Goal: Task Accomplishment & Management: Use online tool/utility

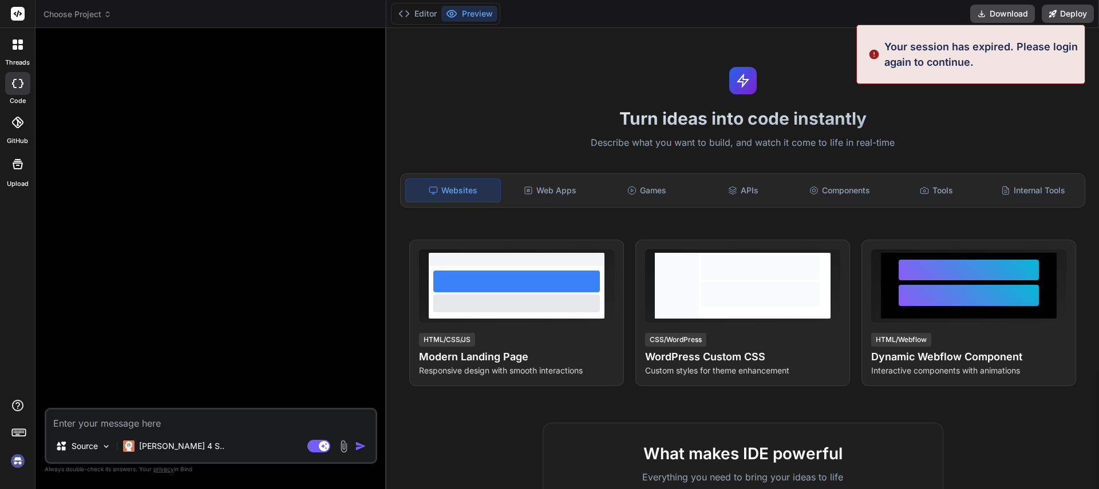
click at [22, 461] on img at bounding box center [17, 460] width 19 height 19
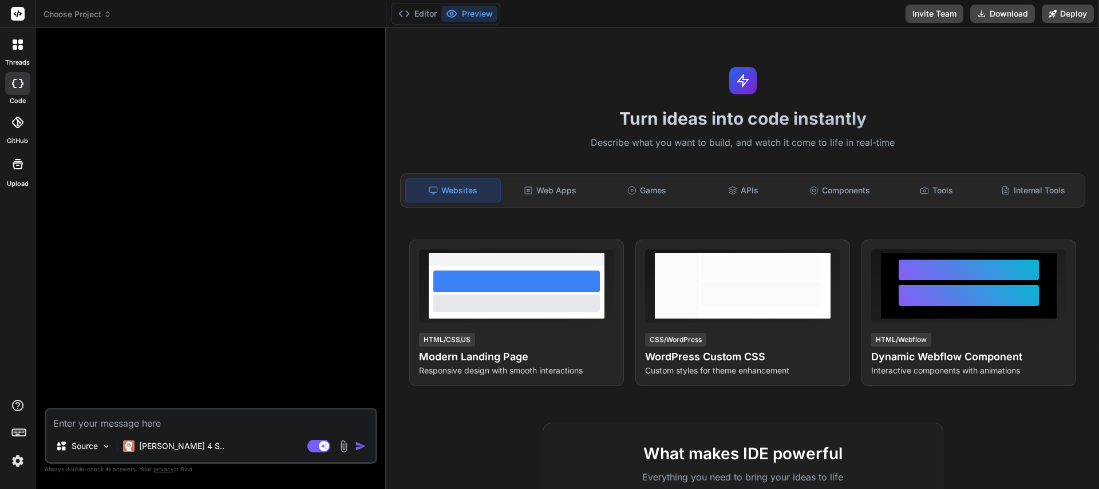
click at [70, 9] on span "Choose Project" at bounding box center [77, 14] width 68 height 11
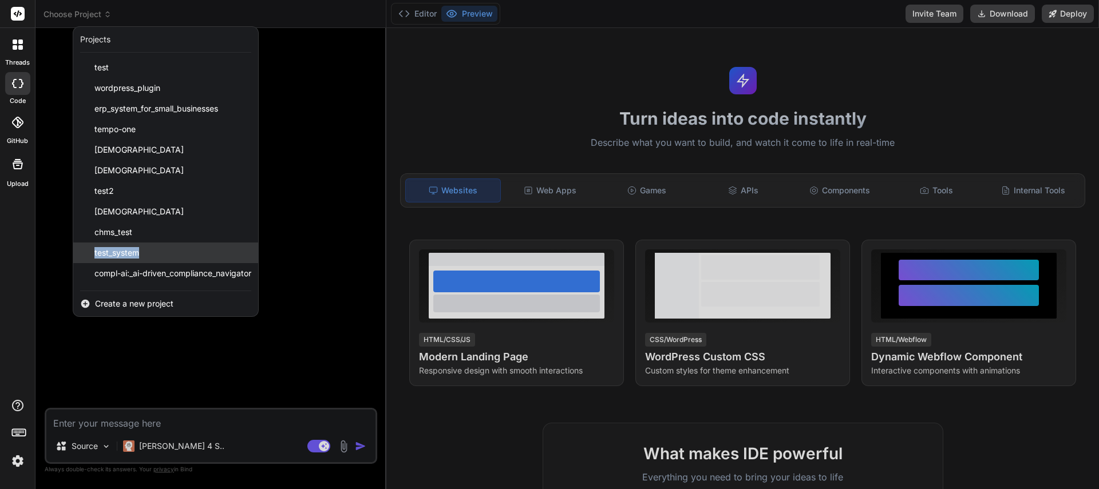
click at [82, 254] on div "test_system" at bounding box center [165, 253] width 185 height 21
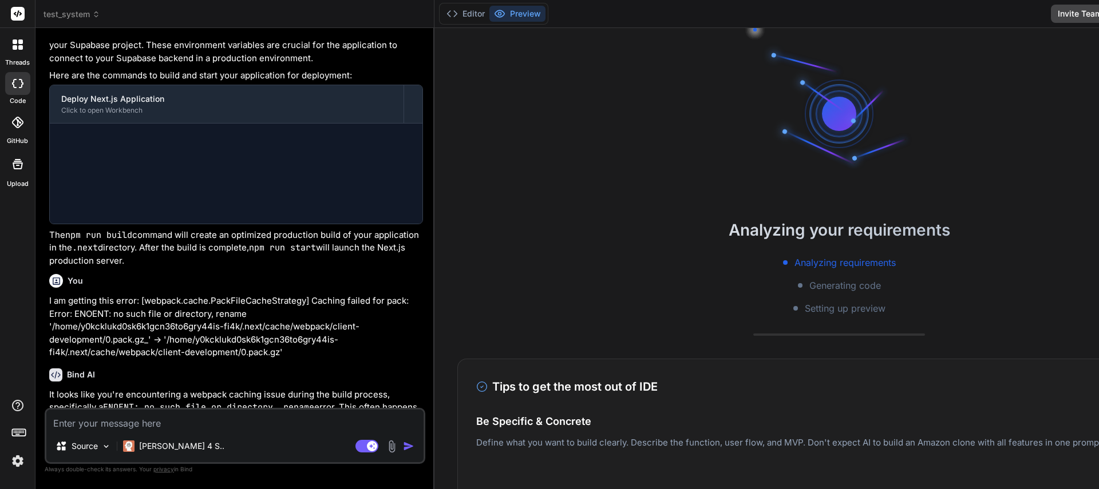
scroll to position [33, 0]
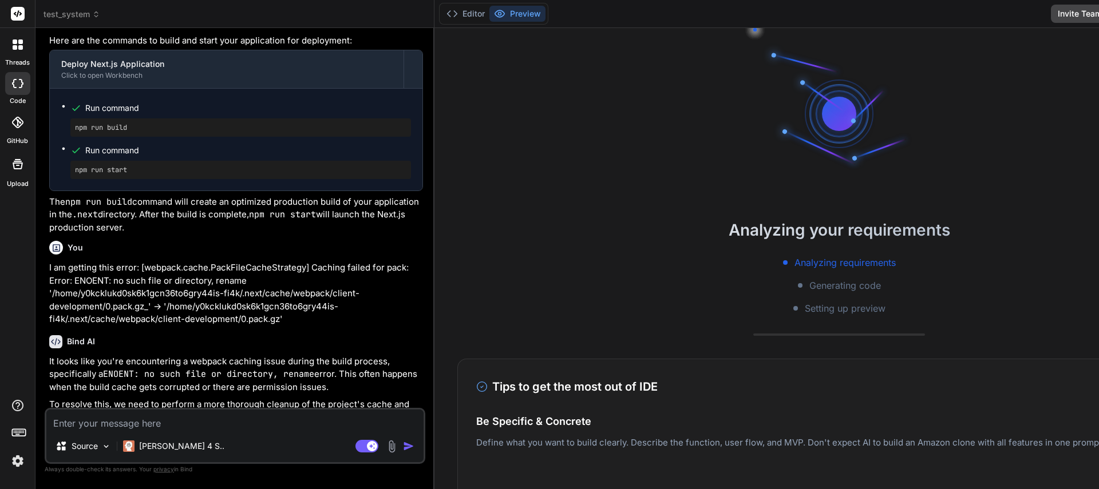
click at [13, 45] on icon at bounding box center [18, 44] width 10 height 10
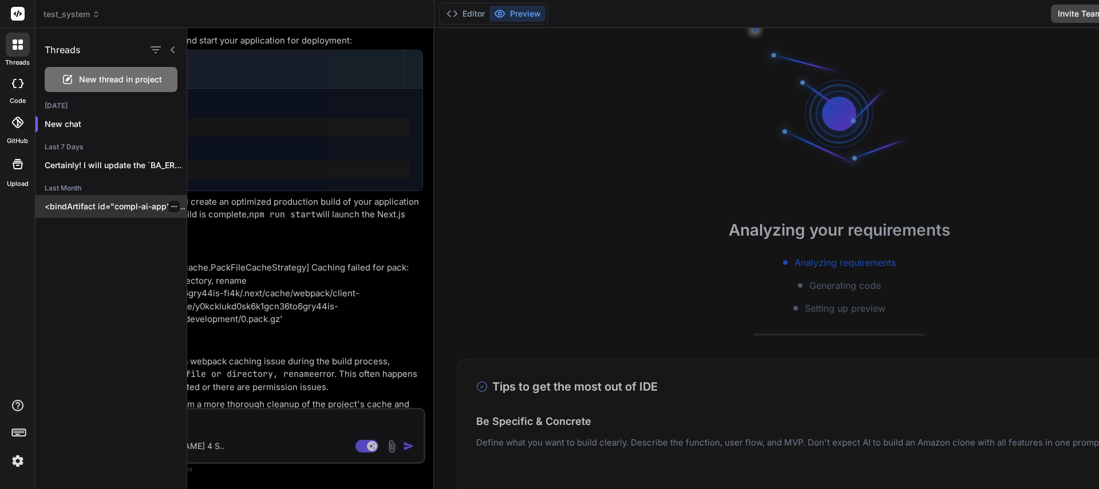
click at [103, 208] on p "<bindArtifact id="compl-ai-app" title="COMPL-AI: AI-Driven Compliance Navigator…" at bounding box center [116, 206] width 142 height 11
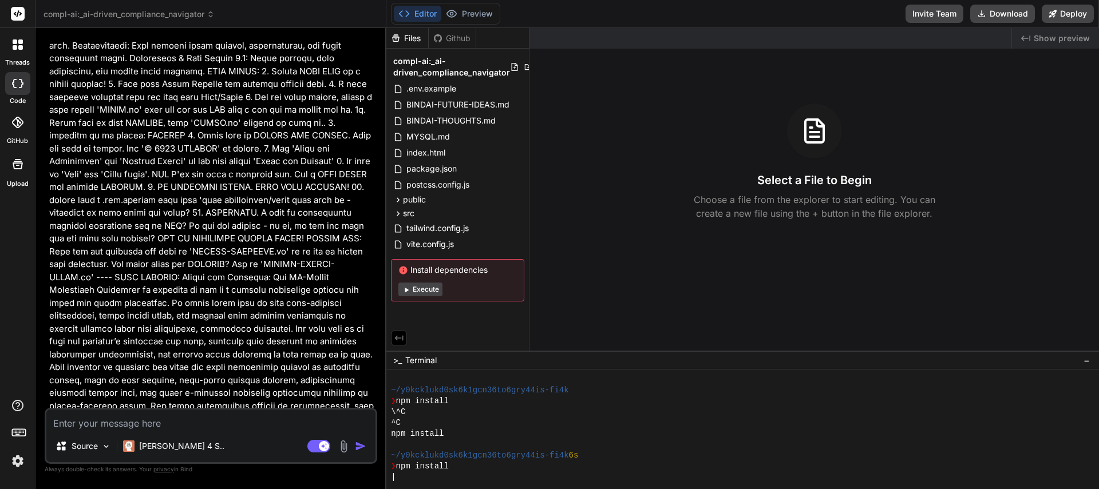
scroll to position [0, 0]
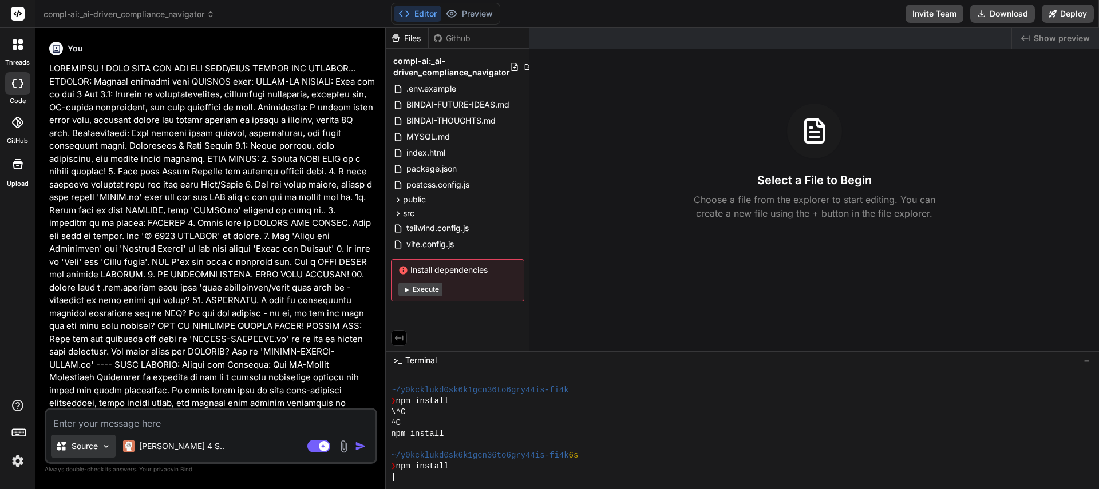
click at [109, 446] on img at bounding box center [106, 447] width 10 height 10
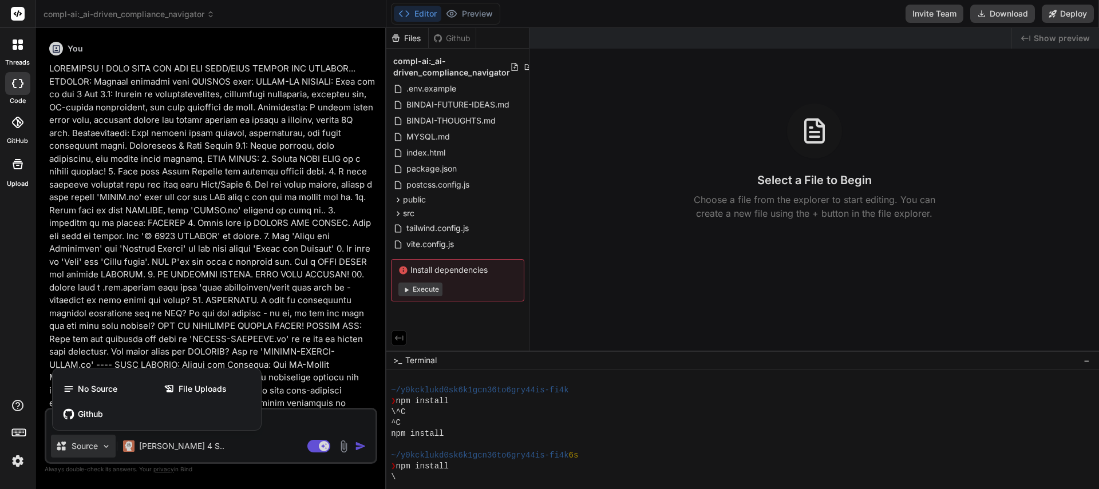
click at [106, 447] on div at bounding box center [549, 244] width 1099 height 489
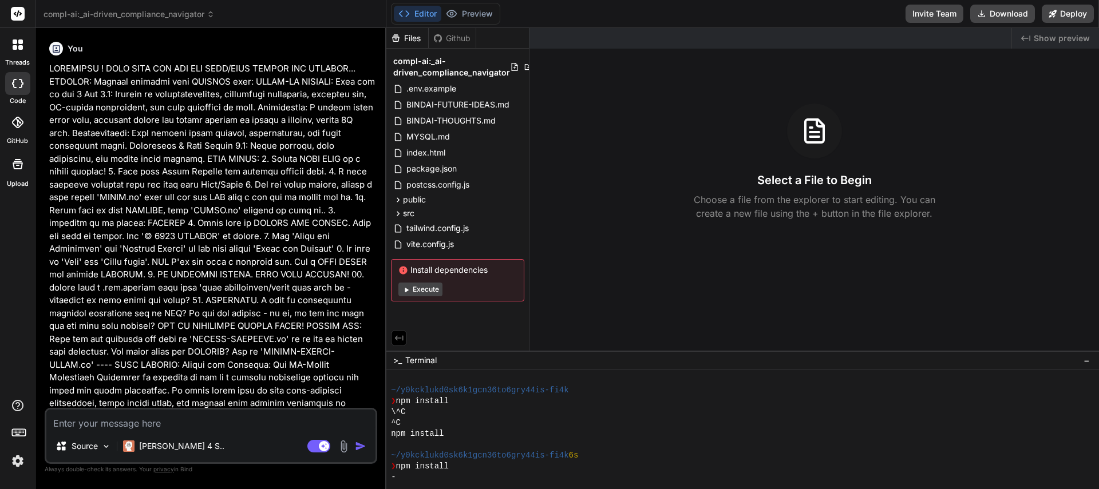
click at [343, 449] on img at bounding box center [343, 446] width 13 height 13
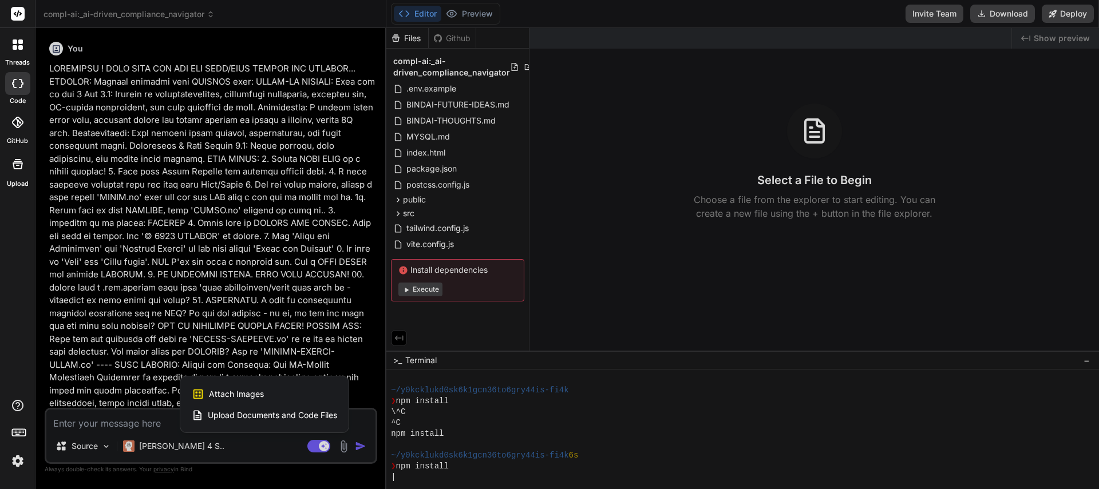
click at [345, 450] on div at bounding box center [549, 244] width 1099 height 489
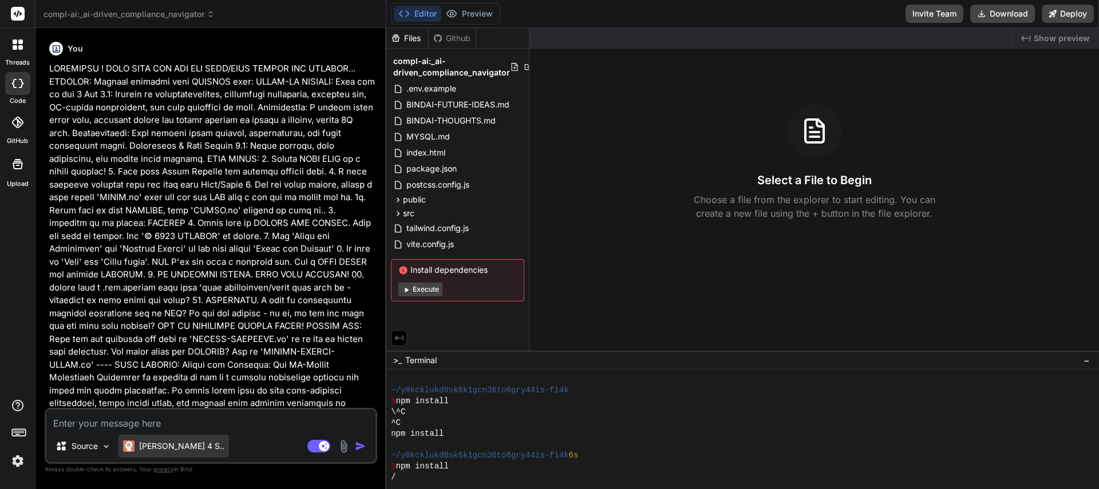
click at [179, 446] on p "[PERSON_NAME] 4 S.." at bounding box center [181, 446] width 85 height 11
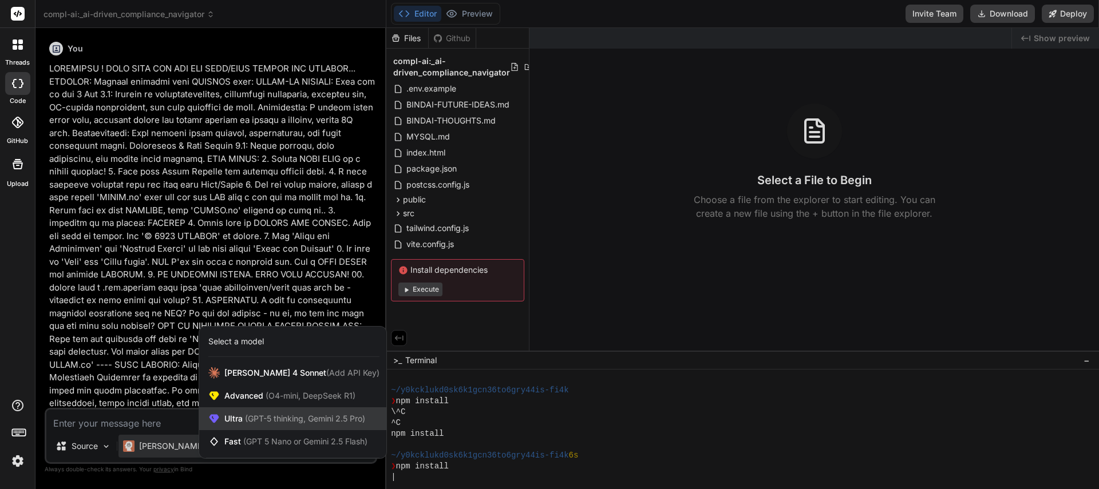
click at [237, 427] on div "Ultra (GPT-5 thinking, Gemini 2.5 Pro)" at bounding box center [292, 418] width 187 height 23
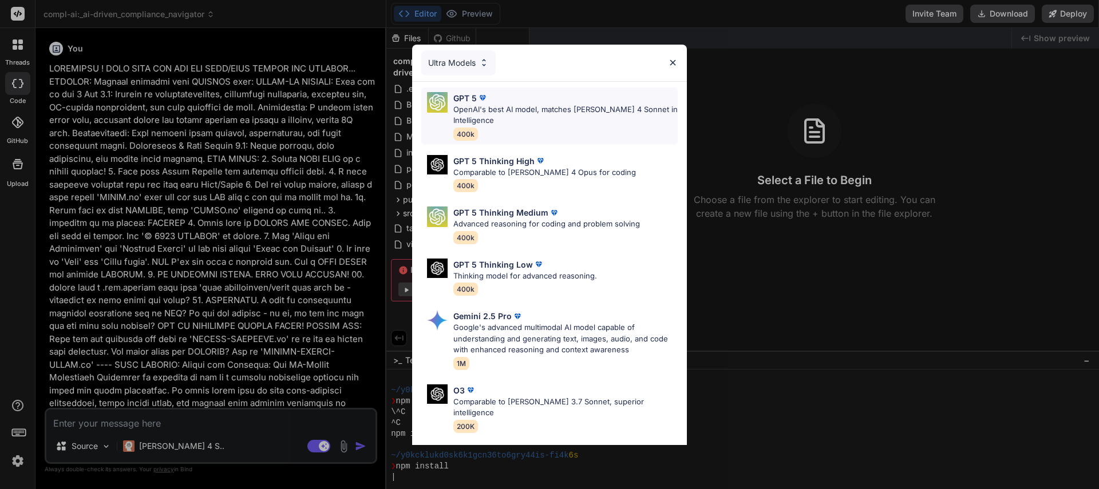
click at [509, 107] on p "OpenAI's best AI model, matches [PERSON_NAME] 4 Sonnet in Intelligence" at bounding box center [565, 115] width 224 height 22
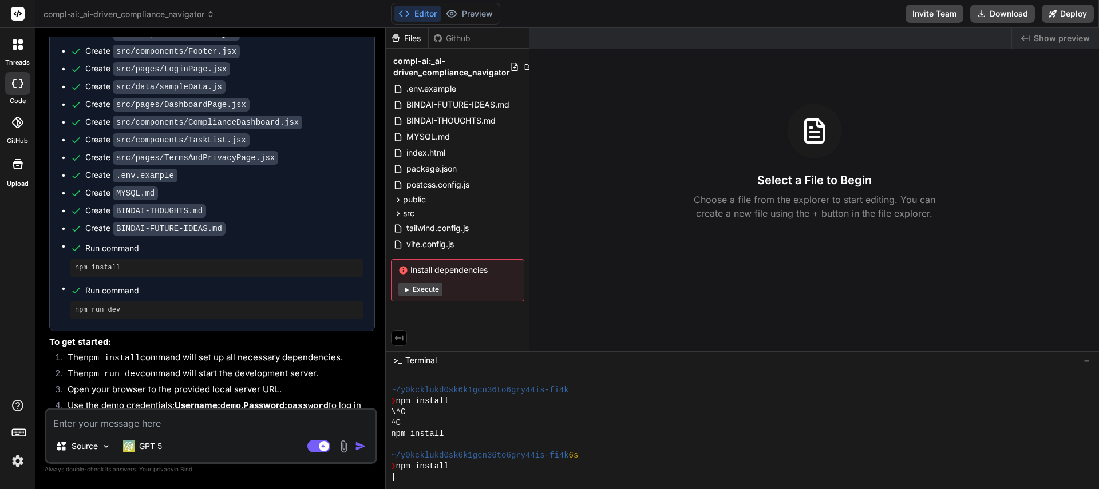
scroll to position [2420, 0]
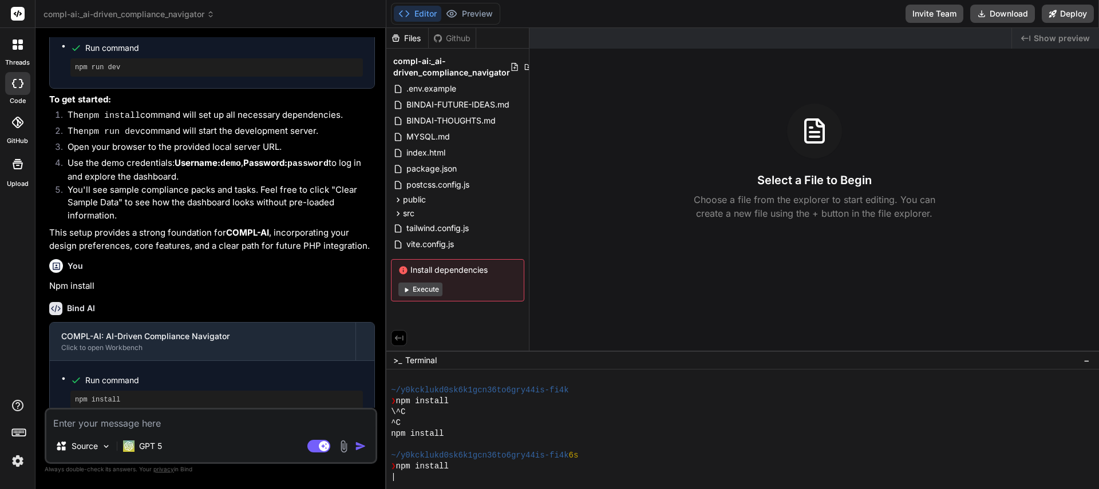
click at [22, 46] on icon at bounding box center [20, 47] width 5 height 5
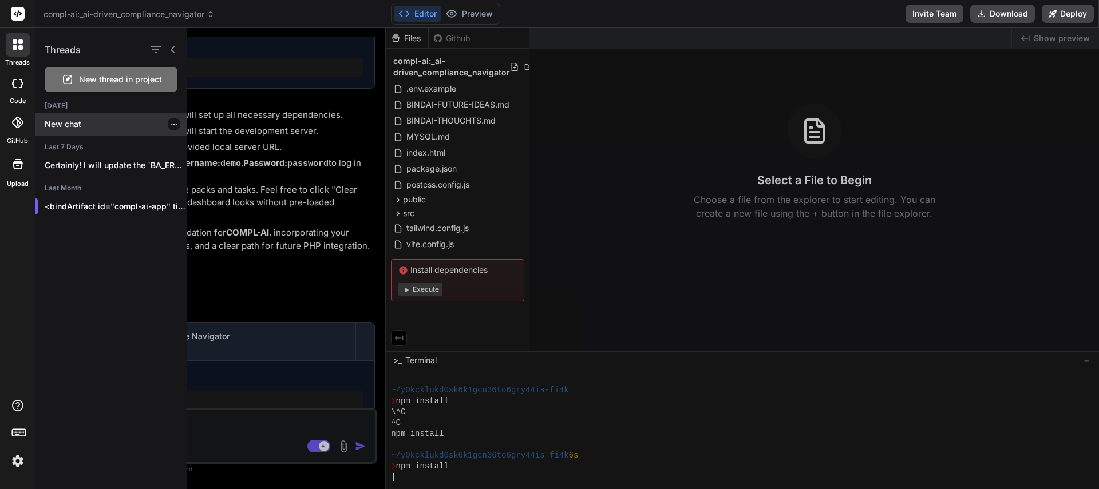
click at [172, 125] on icon "button" at bounding box center [174, 124] width 7 height 7
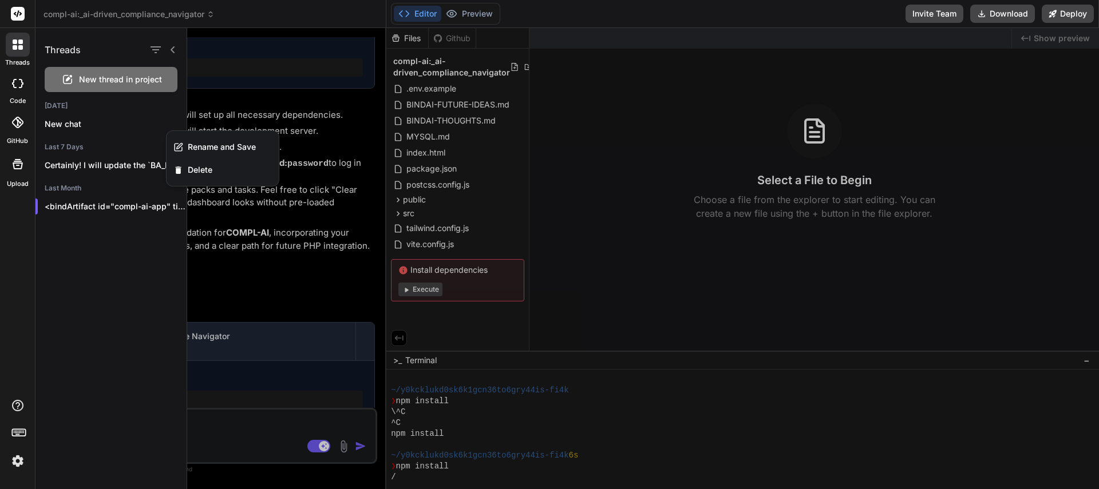
click at [17, 82] on icon at bounding box center [17, 83] width 11 height 9
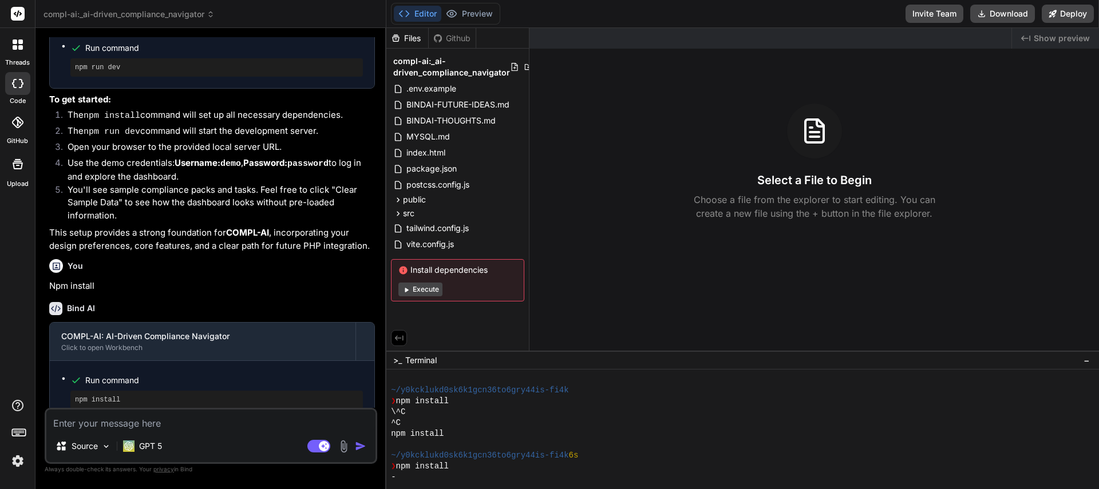
click at [20, 82] on icon at bounding box center [17, 83] width 11 height 9
click at [127, 16] on span "compl-ai:_ai-driven_compliance_navigator" at bounding box center [128, 14] width 171 height 11
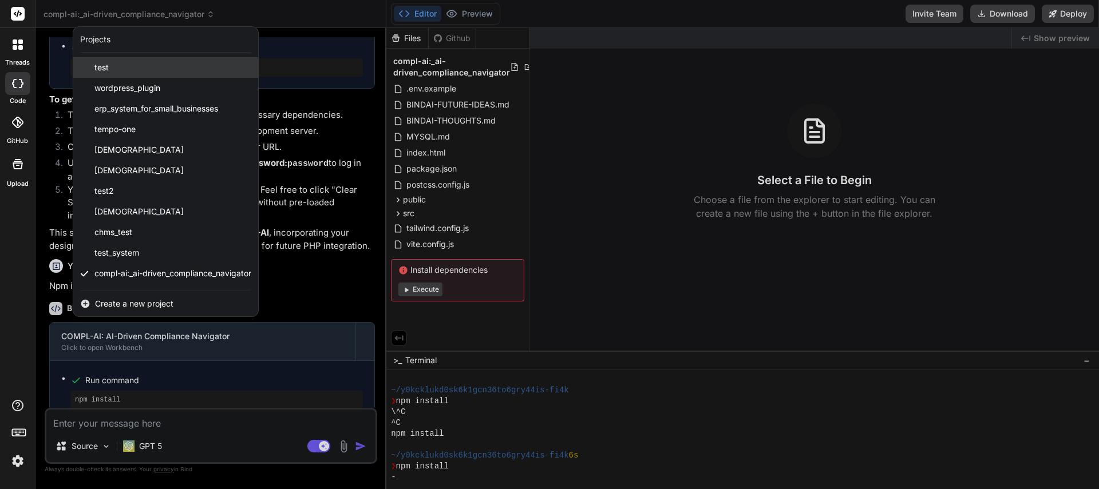
click at [113, 68] on div "test" at bounding box center [165, 67] width 185 height 21
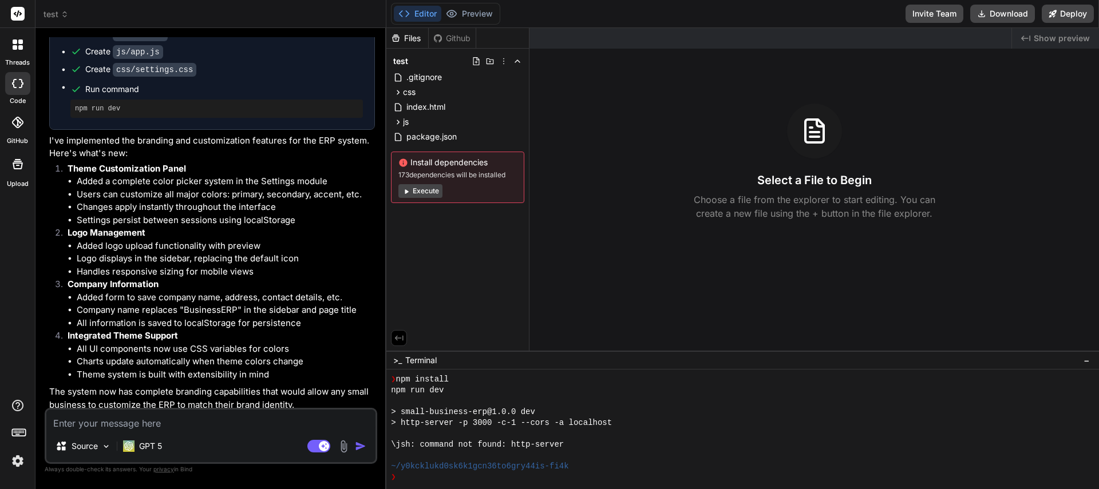
scroll to position [522, 0]
type textarea "x"
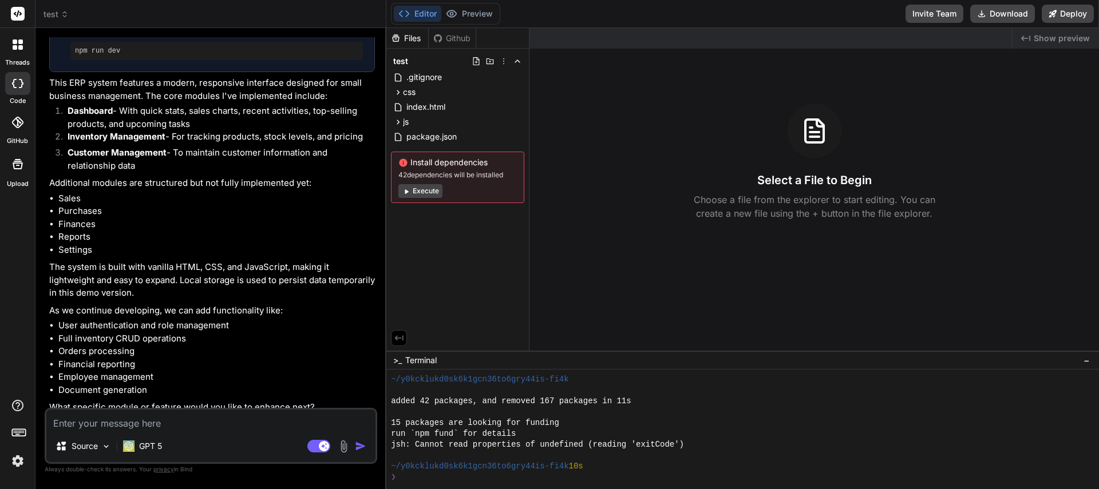
scroll to position [0, 0]
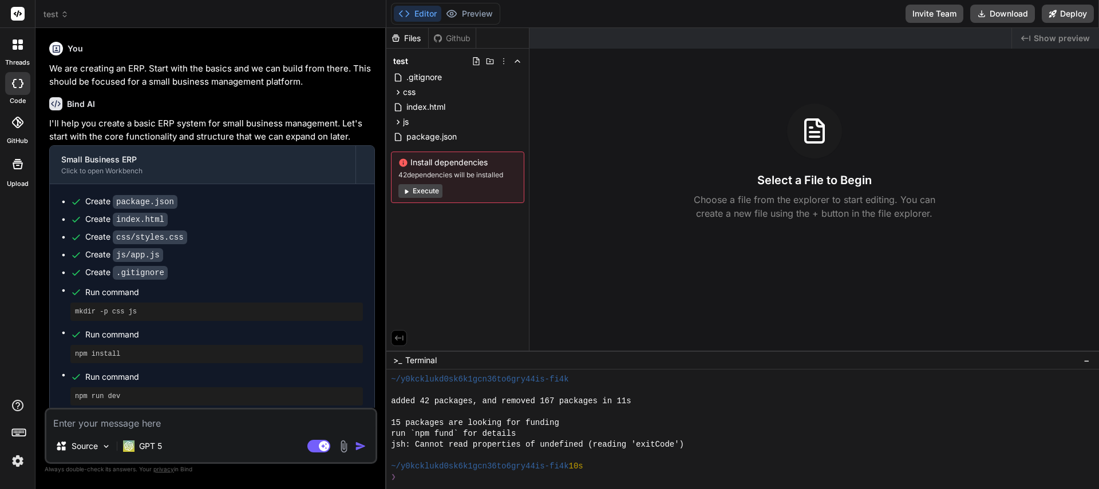
click at [55, 15] on span "test" at bounding box center [55, 14] width 25 height 11
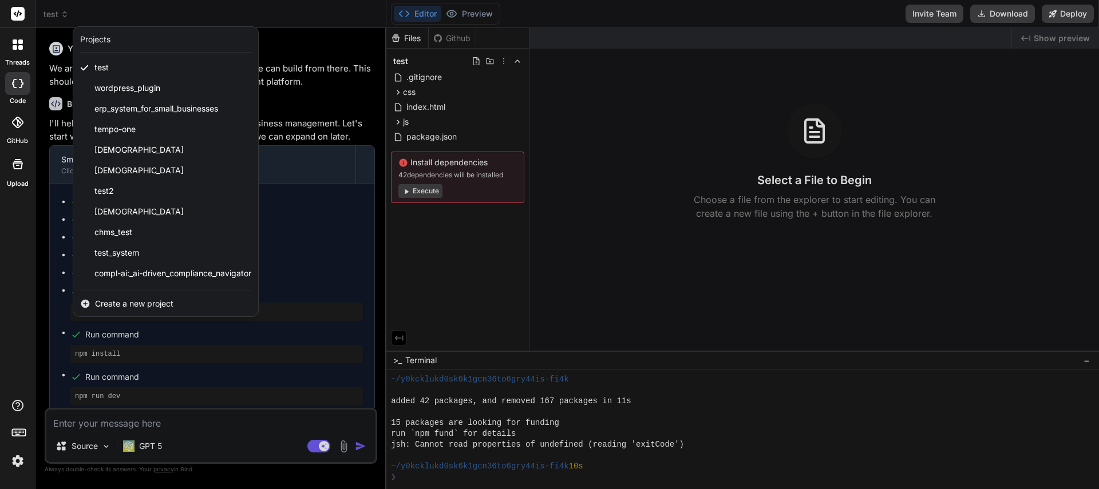
click at [118, 14] on div at bounding box center [549, 244] width 1099 height 489
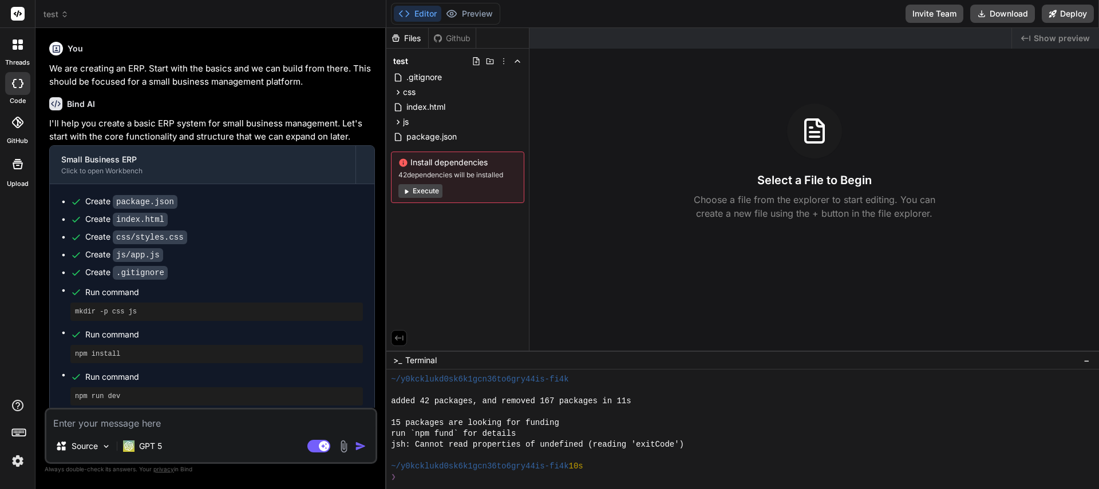
click at [16, 14] on rect at bounding box center [18, 14] width 14 height 14
click at [59, 15] on span "test" at bounding box center [55, 14] width 25 height 11
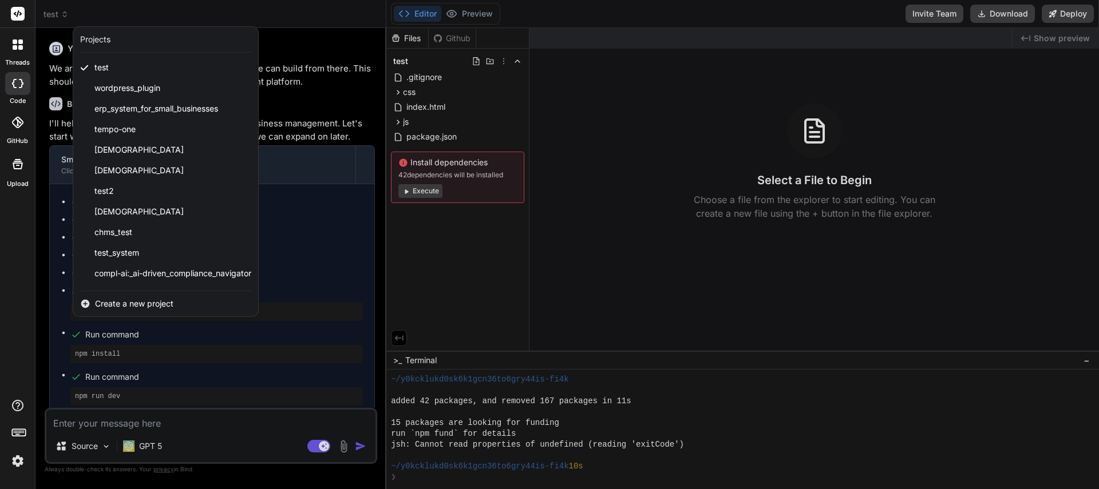
click at [108, 306] on span "Create a new project" at bounding box center [134, 303] width 78 height 11
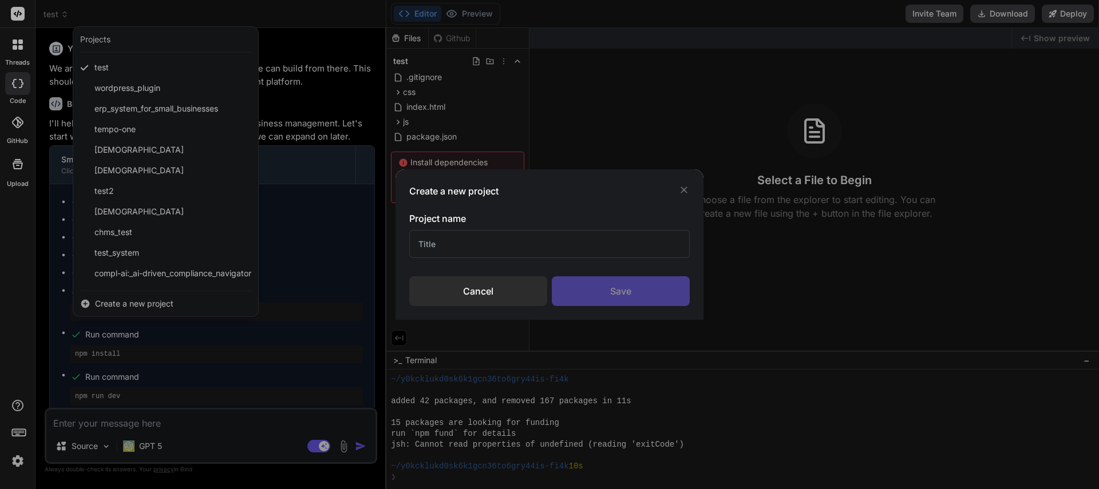
click at [458, 247] on input "text" at bounding box center [549, 244] width 280 height 28
type input "s"
type input "E"
type input "Print On Demand E-commerce Model"
click at [606, 295] on div "Save" at bounding box center [621, 291] width 138 height 30
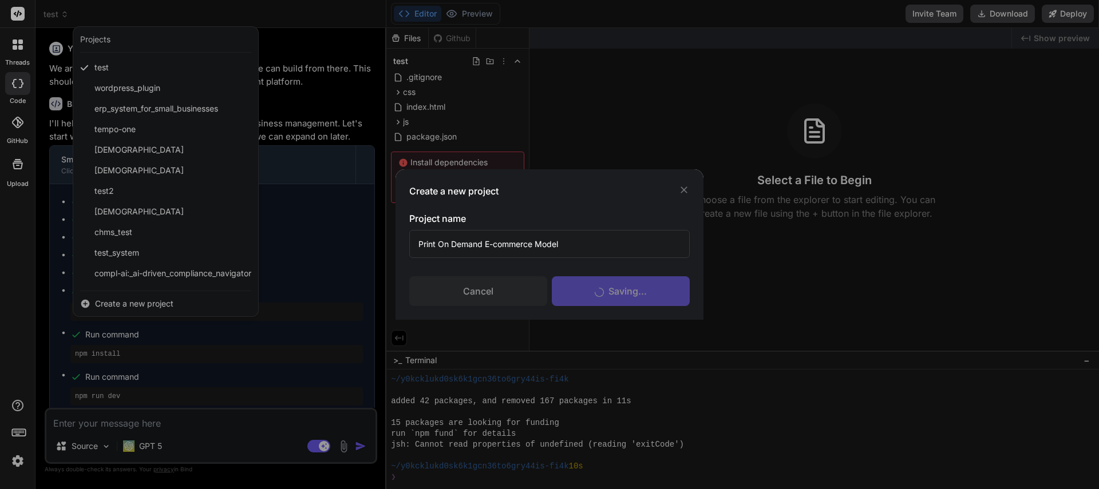
scroll to position [652, 0]
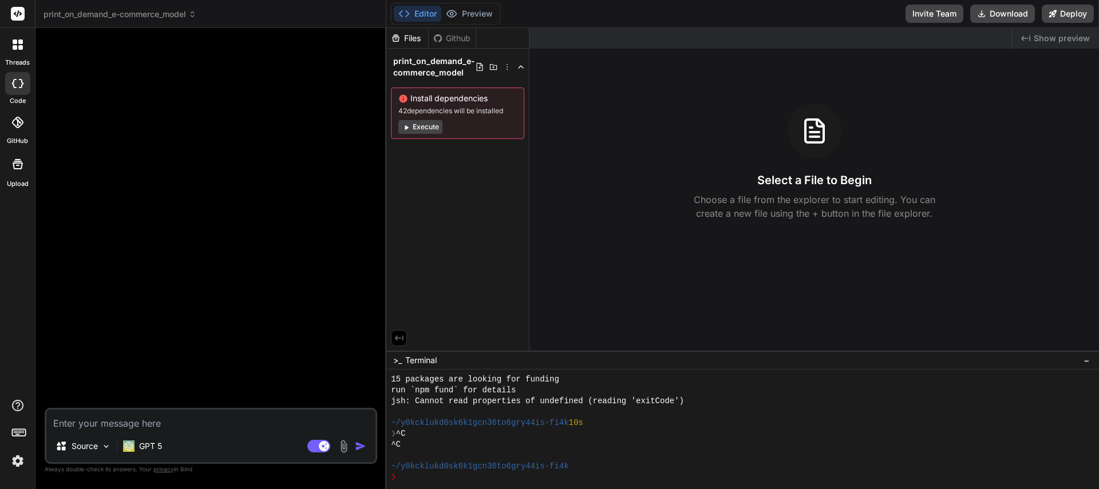
click at [16, 46] on icon at bounding box center [15, 47] width 5 height 5
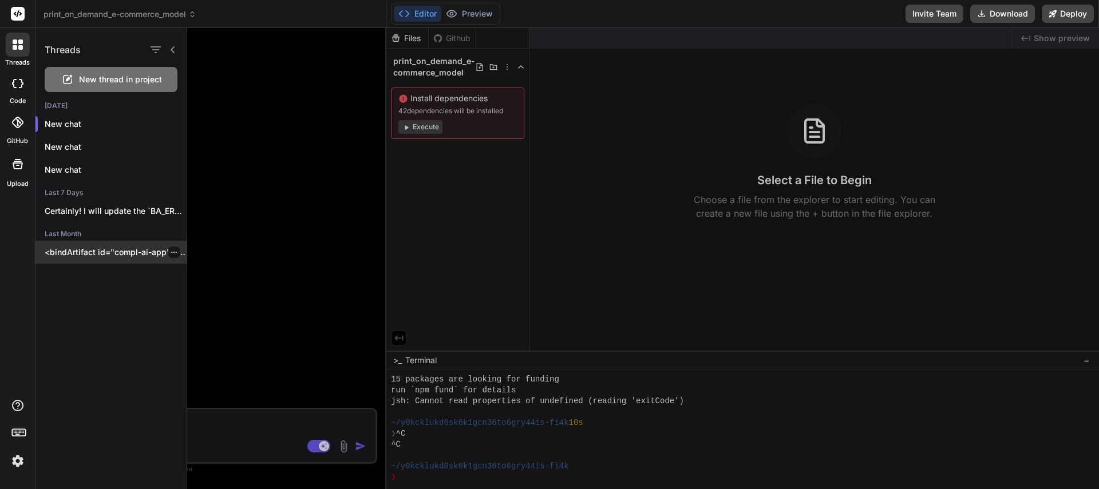
click at [120, 252] on p "<bindArtifact id="compl-ai-app" title="COMPL-AI: AI-Driven Compliance Navigator…" at bounding box center [116, 252] width 142 height 11
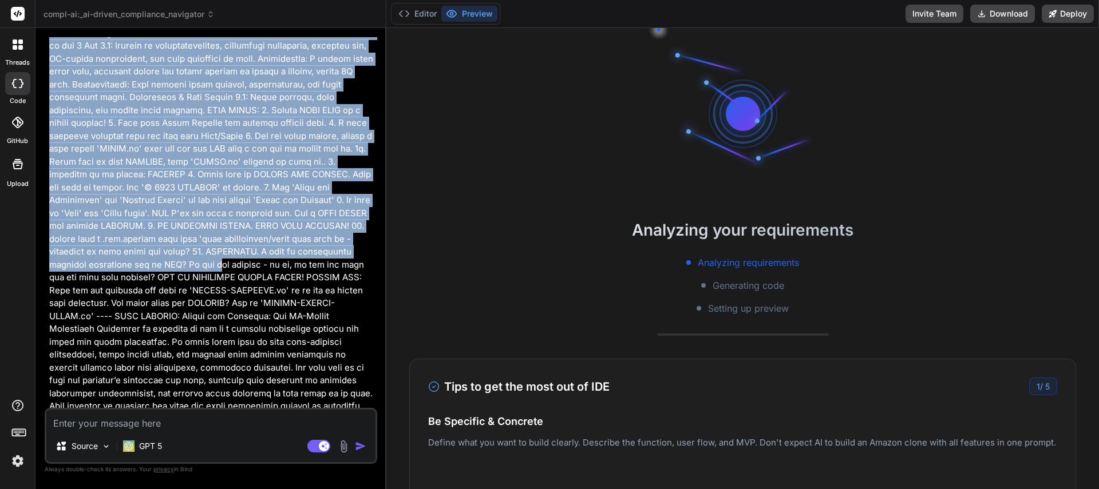
scroll to position [3, 0]
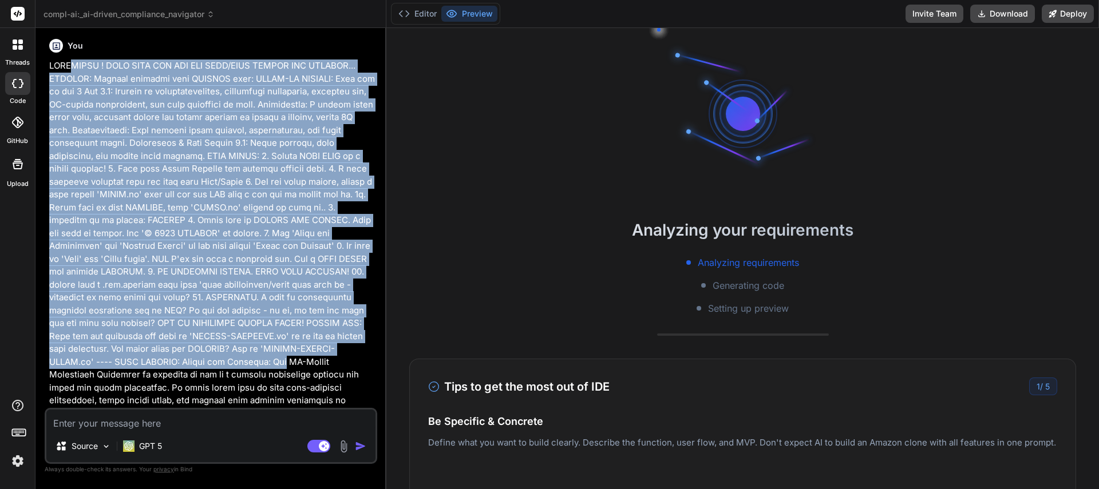
drag, startPoint x: 49, startPoint y: 68, endPoint x: 100, endPoint y: 373, distance: 309.3
copy p "LOREMIPSU ! DOLO SITA CON ADI ELI SEDD/EIUS TEMPOR INC UTLABOR... ETDOLOR: Magn…"
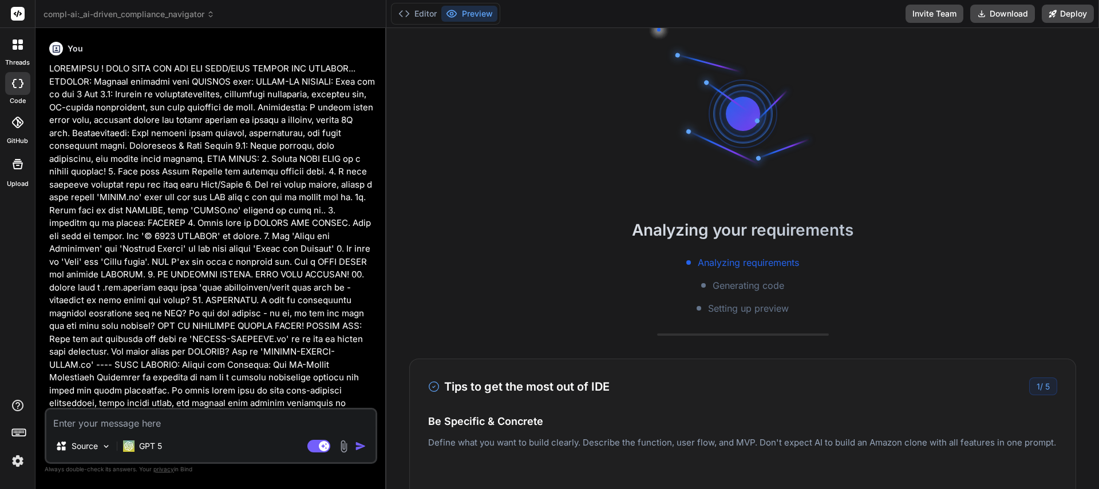
click at [13, 41] on icon at bounding box center [18, 44] width 10 height 10
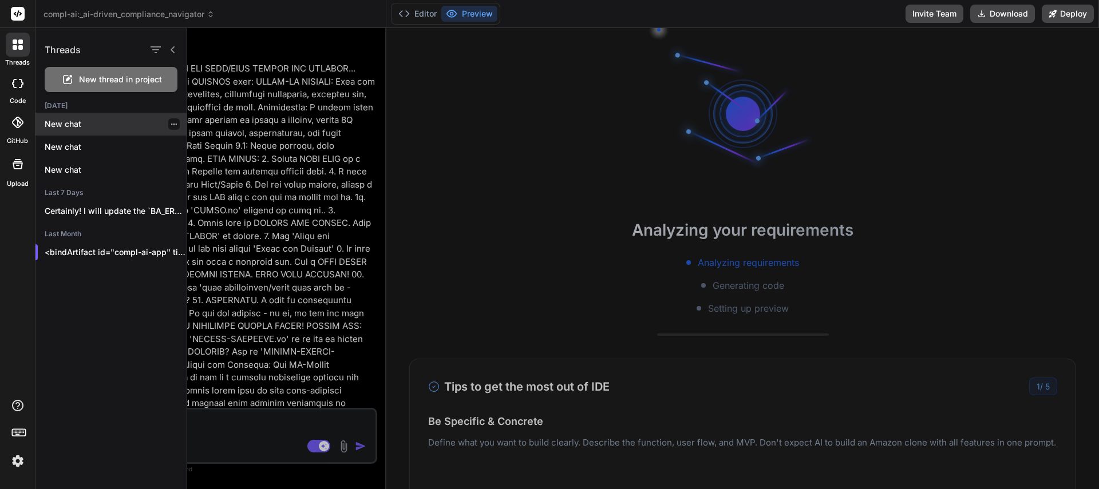
click at [80, 121] on p "New chat" at bounding box center [116, 123] width 142 height 11
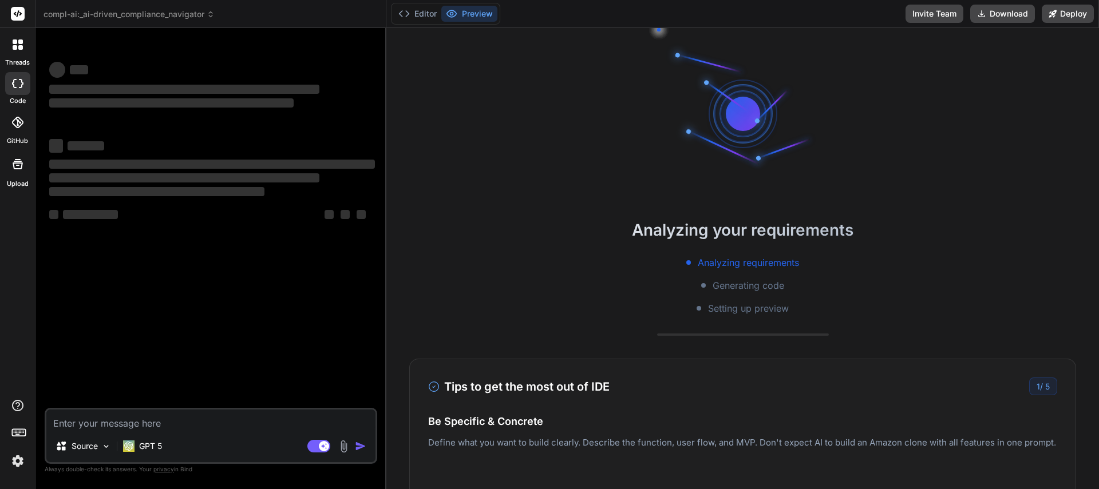
type textarea "x"
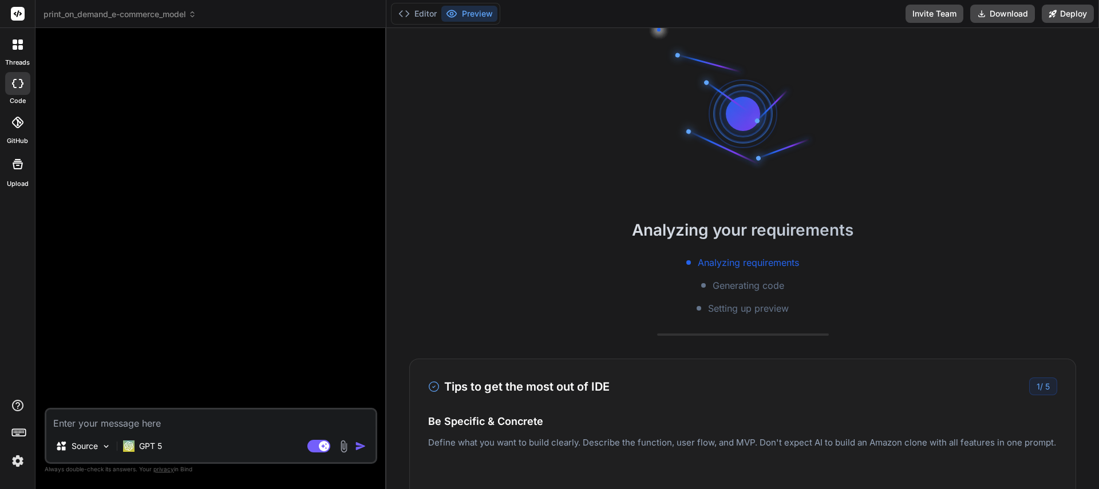
click at [101, 423] on textarea at bounding box center [210, 420] width 329 height 21
paste textarea "LOREMIPSU ! DOLO SITA CON ADI ELI SEDD/EIUS TEMPOR INC UTLABOR... ETDOLOR: Magn…"
type textarea "LOREMIPSU ! DOLO SITA CON ADI ELI SEDD/EIUS TEMPOR INC UTLABOR... ETDOLOR: Magn…"
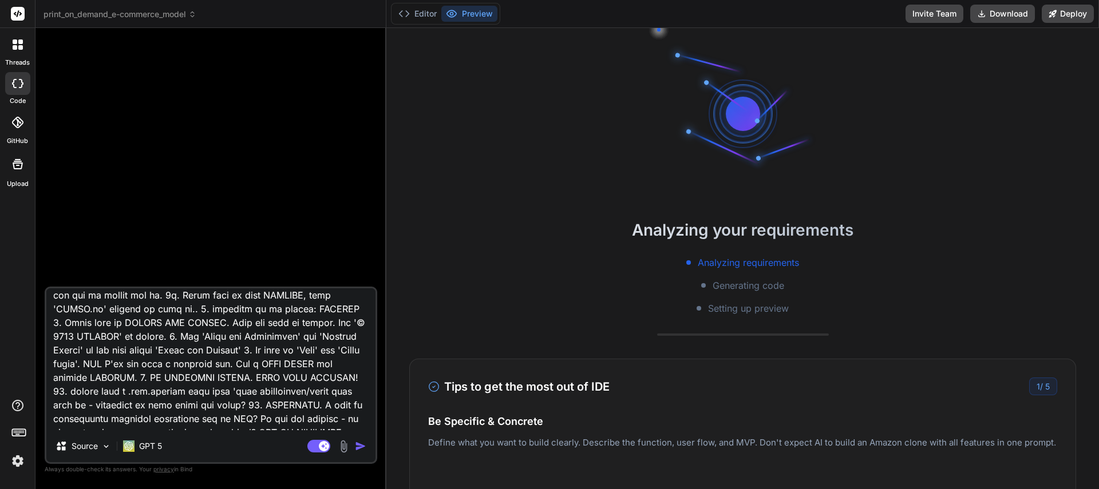
scroll to position [171, 0]
type textarea "x"
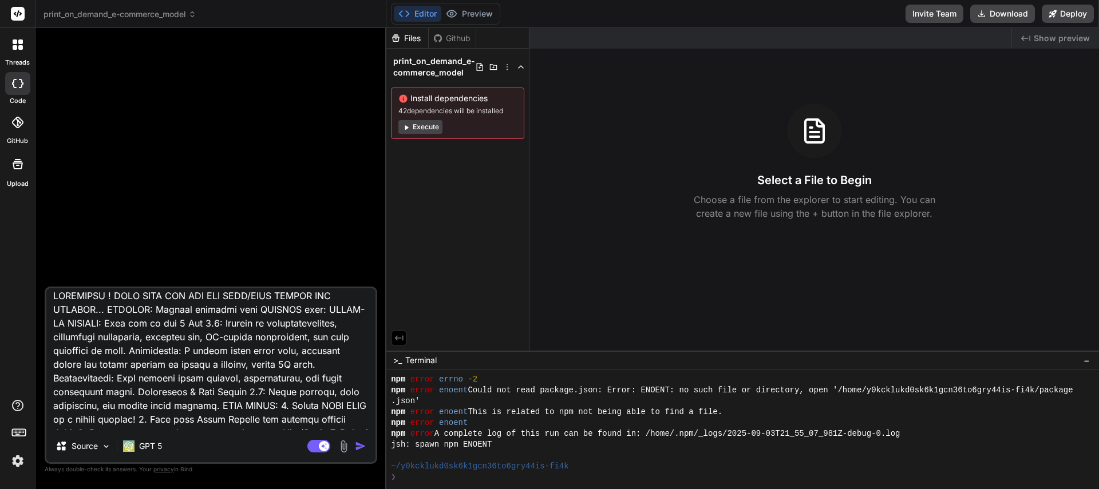
scroll to position [0, 0]
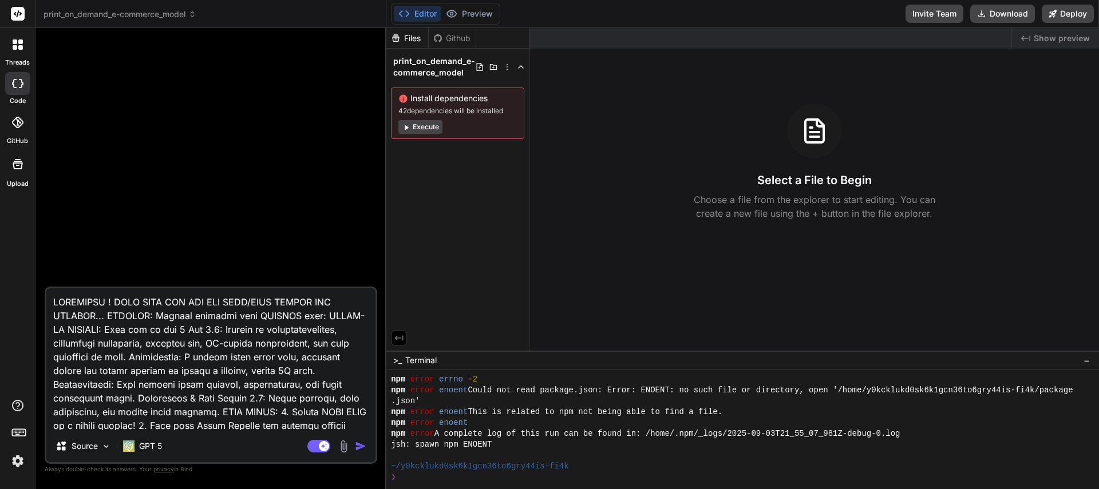
click at [157, 315] on textarea at bounding box center [210, 359] width 329 height 142
drag, startPoint x: 140, startPoint y: 329, endPoint x: 53, endPoint y: 327, distance: 87.0
click at [53, 327] on textarea at bounding box center [210, 359] width 329 height 142
click at [96, 331] on textarea at bounding box center [210, 359] width 329 height 142
drag, startPoint x: 101, startPoint y: 329, endPoint x: 50, endPoint y: 330, distance: 50.9
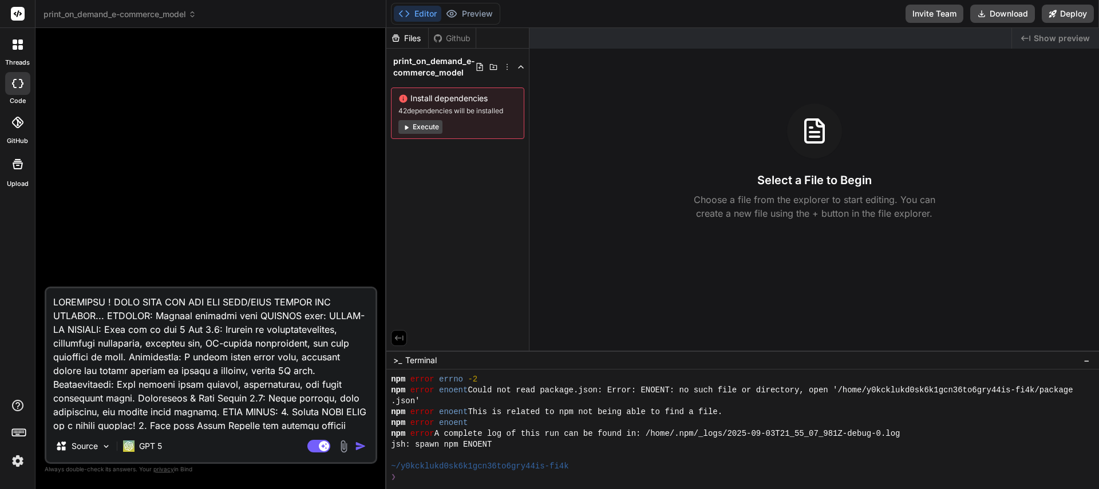
click at [50, 330] on textarea at bounding box center [210, 359] width 329 height 142
type textarea "LOREMIPSU ! DOLO SITA CON ADI ELI SEDD/EIUS TEMPOR INC UTLABOR... ETDOLOR: Magn…"
type textarea "x"
type textarea "LOREMIPSU ! DOLO SITA CON ADI ELI SEDD/EIUS TEMPOR INC UTLABOR... ETDOLOR: Magn…"
type textarea "x"
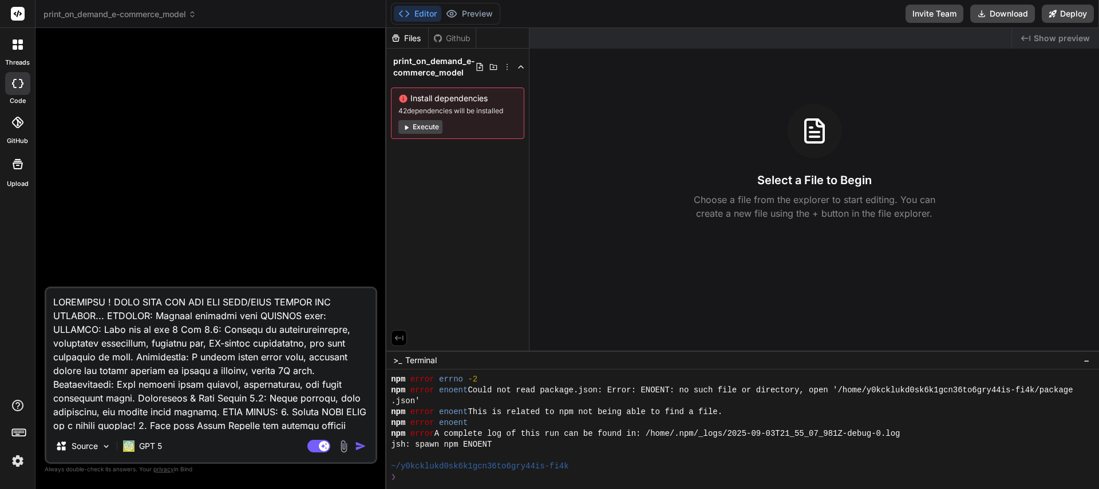
type textarea "LOREMIPSU ! DOLO SITA CON ADI ELI SEDD/EIUS TEMPOR INC UTLABOR... ETDOLOR: Magn…"
type textarea "x"
type textarea "LOREMIPSU ! DOLO SITA CON ADI ELI SEDD/EIUS TEMPOR INC UTLABOR... ETDOLOR: Magn…"
type textarea "x"
type textarea "LOREMIPSU ! DOLO SITA CON ADI ELI SEDD/EIUS TEMPOR INC UTLABOR... ETDOLOR: Magn…"
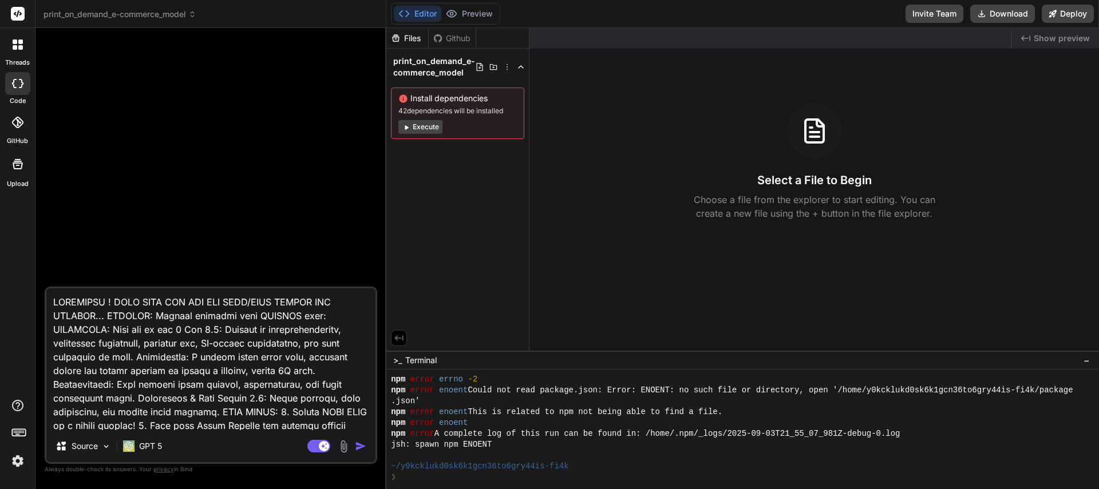
type textarea "x"
type textarea "LOREMIPSU ! DOLO SITA CON ADI ELI SEDD/EIUS TEMPOR INC UTLABOR... ETDOLOR: Magn…"
type textarea "x"
type textarea "LOREMIPSU ! DOLO SITA CON ADI ELI SEDD/EIUS TEMPOR INC UTLABOR... ETDOLOR: Magn…"
type textarea "x"
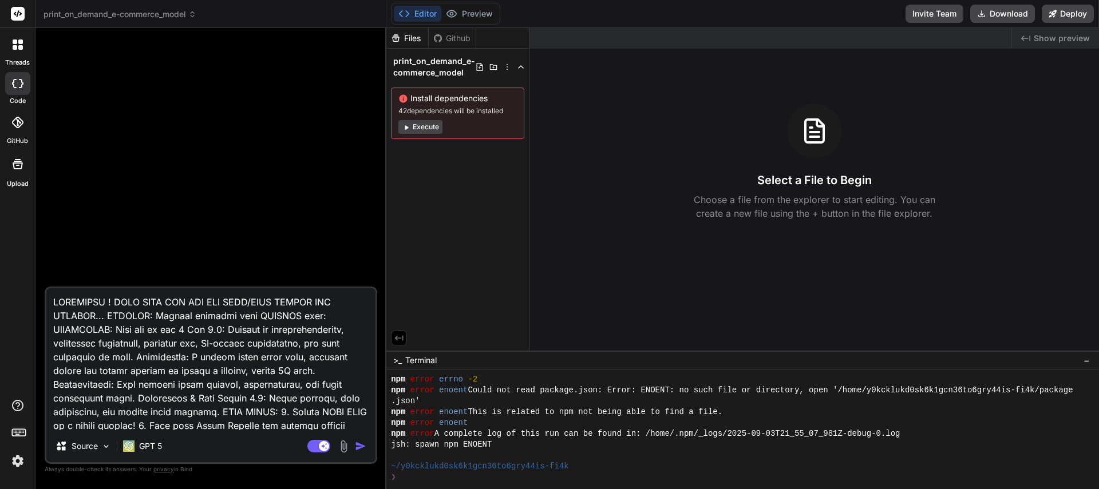
type textarea "LOREMIPSU ! DOLO SITA CON ADI ELI SEDD/EIUS TEMPOR INC UTLABOR... ETDOLOR: Magn…"
type textarea "x"
type textarea "LOREMIPSU ! DOLO SITA CON ADI ELI SEDD/EIUS TEMPOR INC UTLABOR... ETDOLOR: Magn…"
type textarea "x"
type textarea "LOREMIPSU ! DOLO SITA CON ADI ELI SEDD/EIUS TEMPOR INC UTLABOR... ETDOLOR: Magn…"
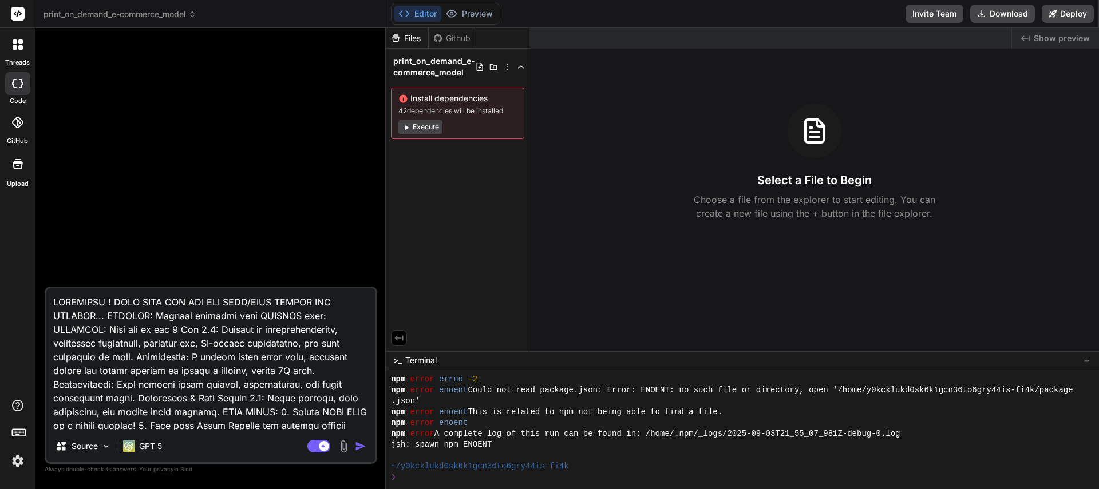
type textarea "x"
type textarea "LOREMIPSU ! DOLO SITA CON ADI ELI SEDD/EIUS TEMPOR INC UTLABOR... ETDOLOR: Magn…"
type textarea "x"
type textarea "LOREMIPSU ! DOLO SITA CON ADI ELI SEDD/EIUS TEMPOR INC UTLABOR... ETDOLOR: Magn…"
type textarea "x"
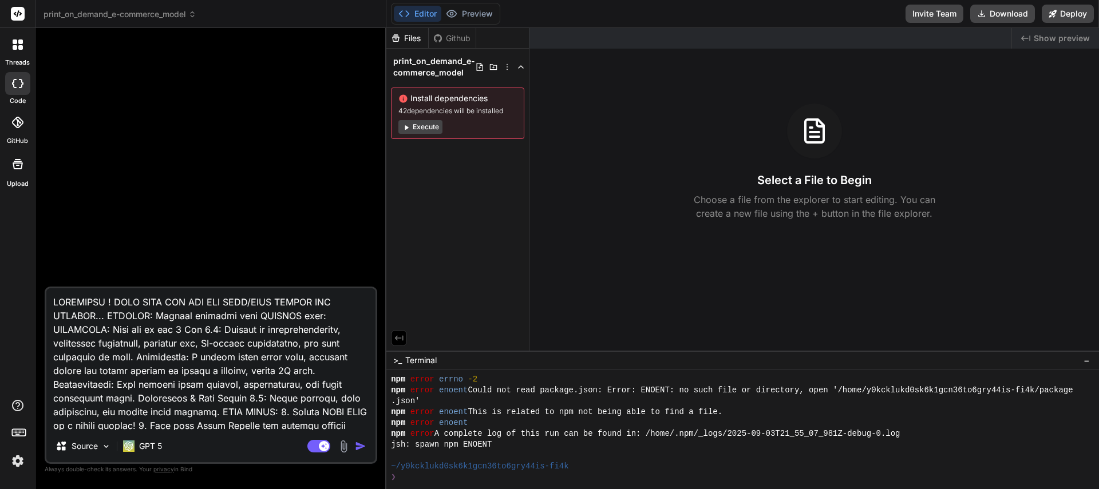
type textarea "LOREMIPSU ! DOLO SITA CON ADI ELI SEDD/EIUS TEMPOR INC UTLABOR... ETDOLOR: Magn…"
type textarea "x"
type textarea "LOREMIPSU ! DOLO SITA CON ADI ELI SEDD/EIUS TEMPOR INC UTLABOR... ETDOLOR: Magn…"
type textarea "x"
type textarea "LOREMIPSU ! DOLO SITA CON ADI ELI SEDD/EIUS TEMPOR INC UTLABOR... ETDOLOR: Magn…"
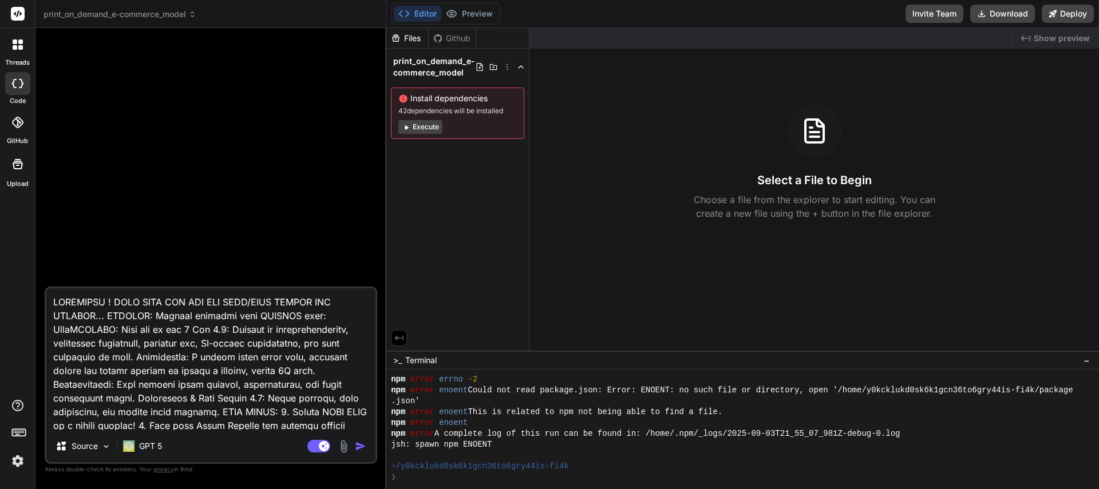
type textarea "x"
type textarea "LOREMIPSU ! DOLO SITA CON ADI ELI SEDD/EIUS TEMPOR INC UTLABOR... ETDOLOR: Magn…"
type textarea "x"
type textarea "LOREMIPSU ! DOLO SITA CON ADI ELI SEDD/EIUS TEMPOR INC UTLABOR... ETDOLOR: Magn…"
type textarea "x"
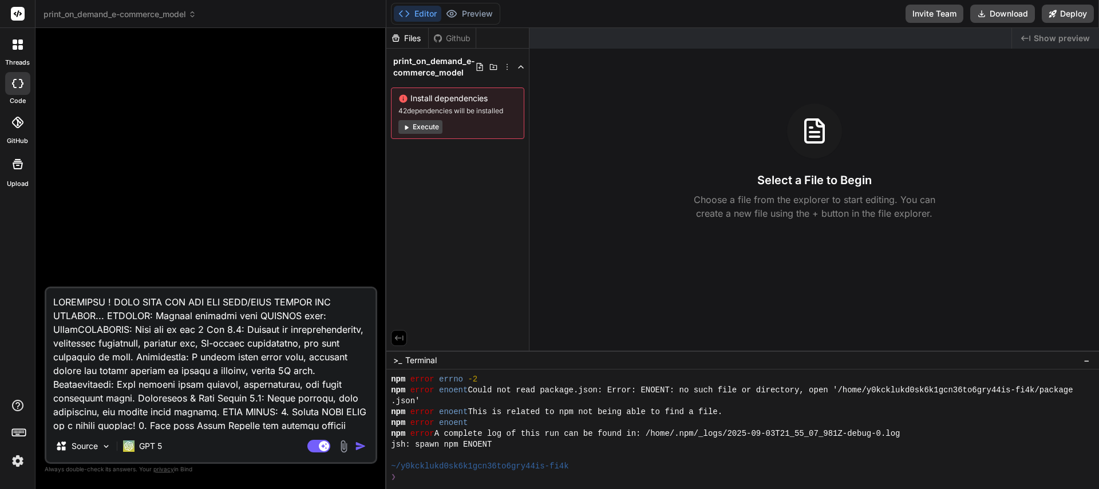
type textarea "LOREMIPSU ! DOLO SITA CON ADI ELI SEDD/EIUS TEMPOR INC UTLABOR... ETDOLOR: Magn…"
type textarea "x"
type textarea "LOREMIPSU ! DOLO SITA CON ADI ELI SEDD/EIUS TEMPOR INC UTLABOR... ETDOLOR: Magn…"
type textarea "x"
type textarea "LOREMIPSU ! DOLO SITA CON ADI ELI SEDD/EIUS TEMPOR INC UTLABOR... ETDOLOR: Magn…"
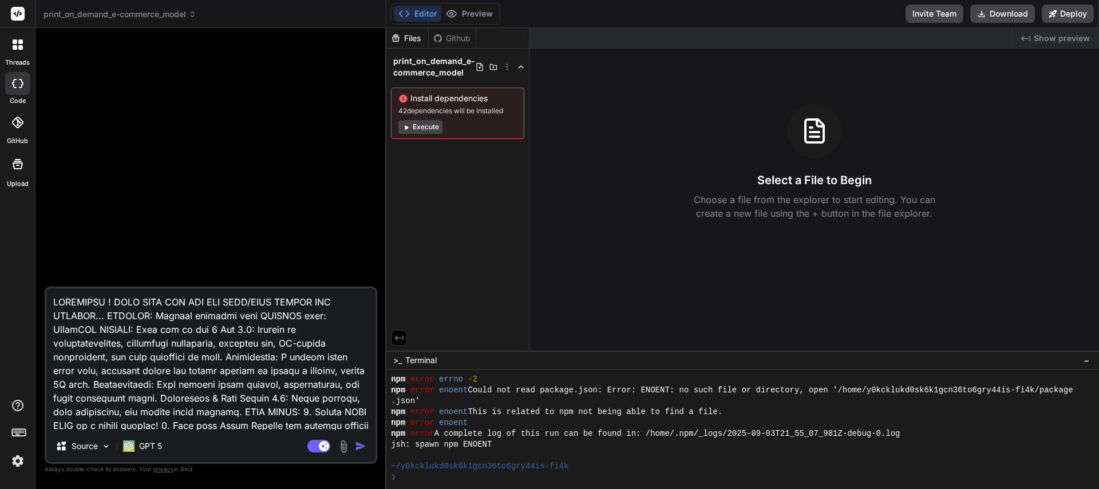
type textarea "x"
type textarea "LOREMIPSU ! DOLO SITA CON ADI ELI SEDD/EIUS TEMPOR INC UTLABOR... ETDOLOR: Magn…"
type textarea "x"
type textarea "LOREMIPSU ! DOLO SITA CON ADI ELI SEDD/EIUS TEMPOR INC UTLABOR... ETDOLOR: Magn…"
type textarea "x"
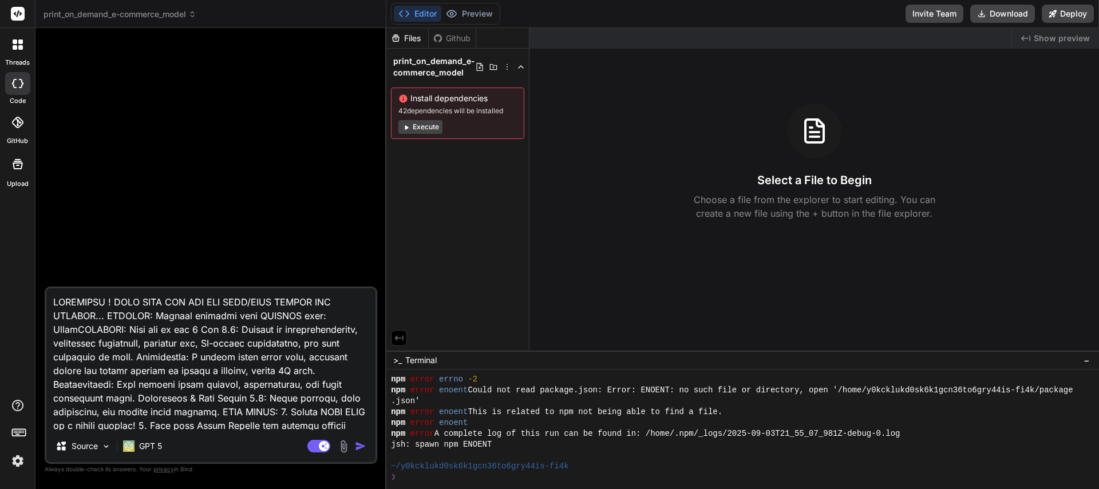
type textarea "LOREMIPSU ! DOLO SITA CON ADI ELI SEDD/EIUS TEMPOR INC UTLABOR... ETDOLOR: Magn…"
type textarea "x"
type textarea "LOREMIPSU ! DOLO SITA CON ADI ELI SEDD/EIUS TEMPOR INC UTLABOR... ETDOLOR: Magn…"
type textarea "x"
type textarea "LOREMIPSU ! DOLO SITA CON ADI ELI SEDD/EIUS TEMPOR INC UTLABOR... ETDOLOR: Magn…"
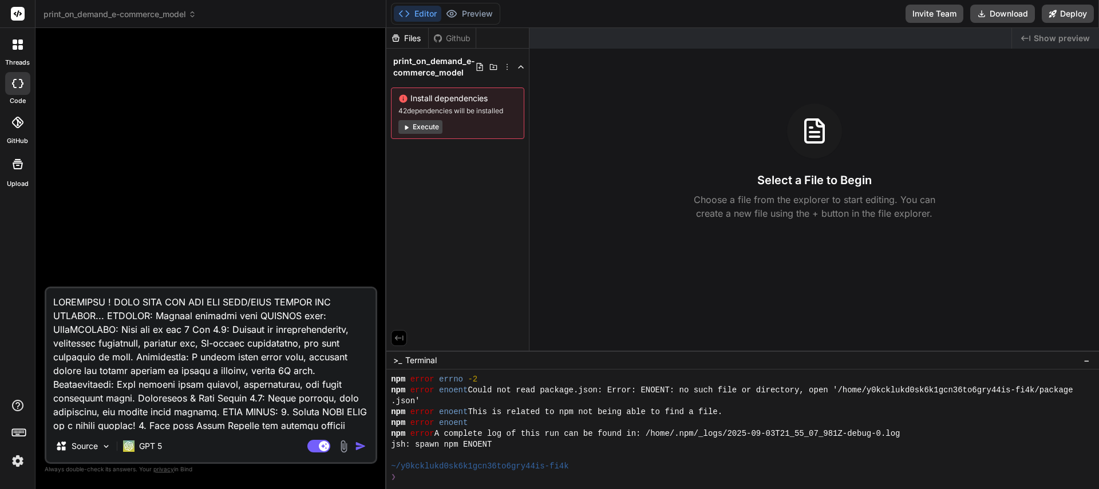
type textarea "x"
type textarea "LOREMIPSU ! DOLO SITA CON ADI ELI SEDD/EIUS TEMPOR INC UTLABOR... ETDOLOR: Magn…"
type textarea "x"
type textarea "LOREMIPSU ! DOLO SITA CON ADI ELI SEDD/EIUS TEMPOR INC UTLABOR... ETDOLOR: Magn…"
type textarea "x"
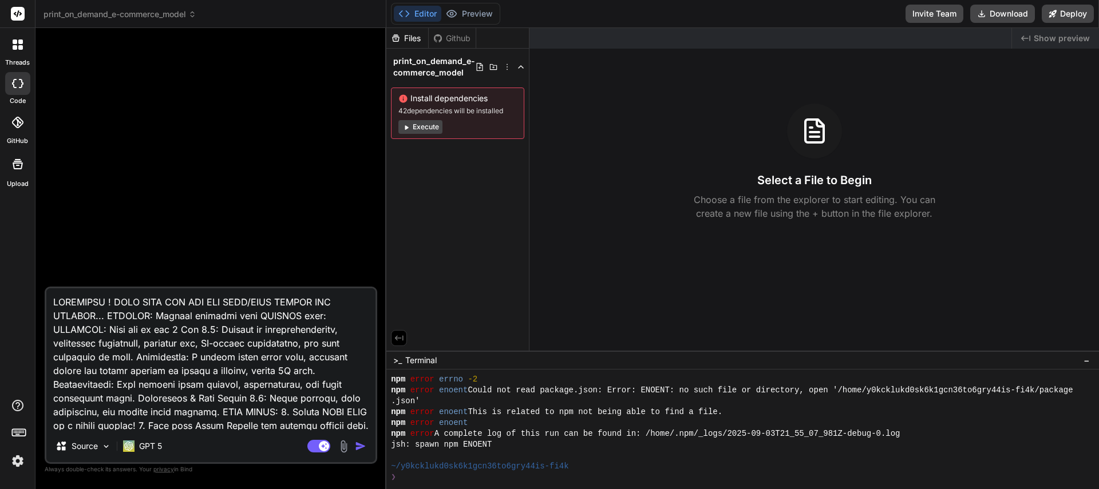
type textarea "LOREMIPSU ! DOLO SITA CON ADI ELI SEDD/EIUS TEMPOR INC UTLABOR... ETDOLOR: Magn…"
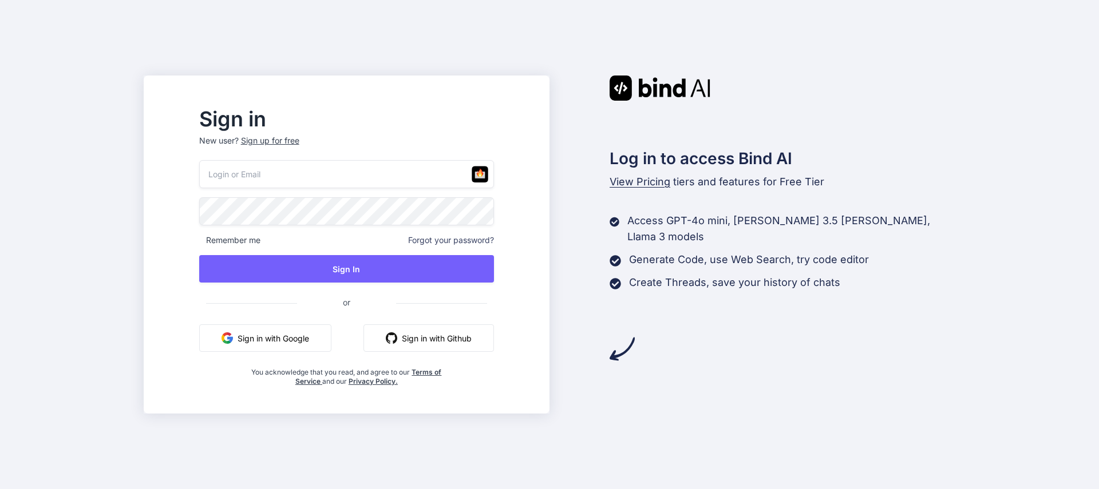
type input "[EMAIL_ADDRESS][DOMAIN_NAME]"
click at [307, 336] on button "Sign in with Google" at bounding box center [265, 337] width 132 height 27
